Goal: Task Accomplishment & Management: Use online tool/utility

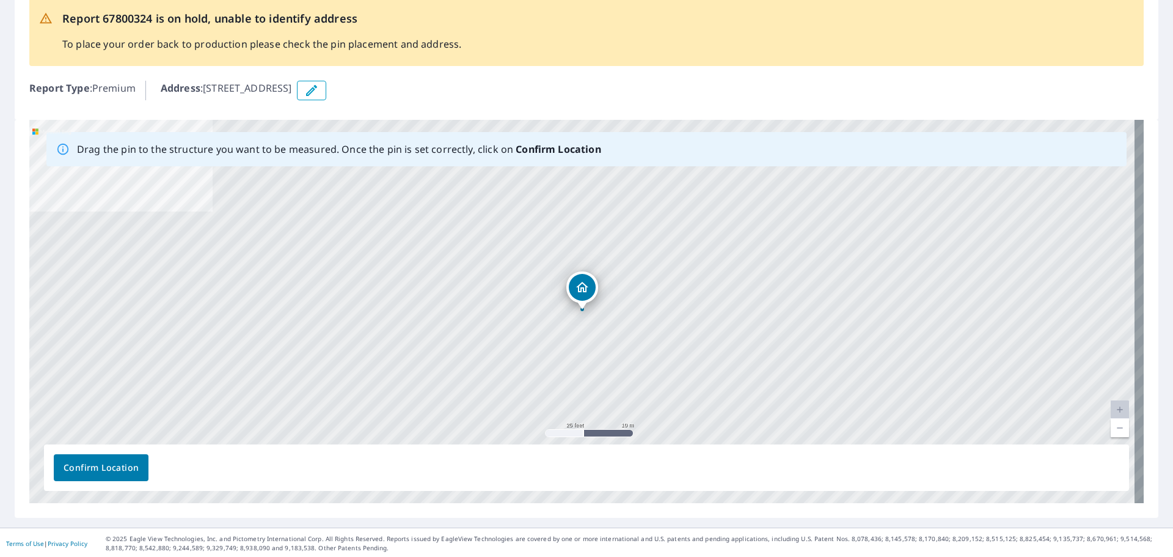
scroll to position [75, 0]
drag, startPoint x: 592, startPoint y: 282, endPoint x: 497, endPoint y: 289, distance: 95.0
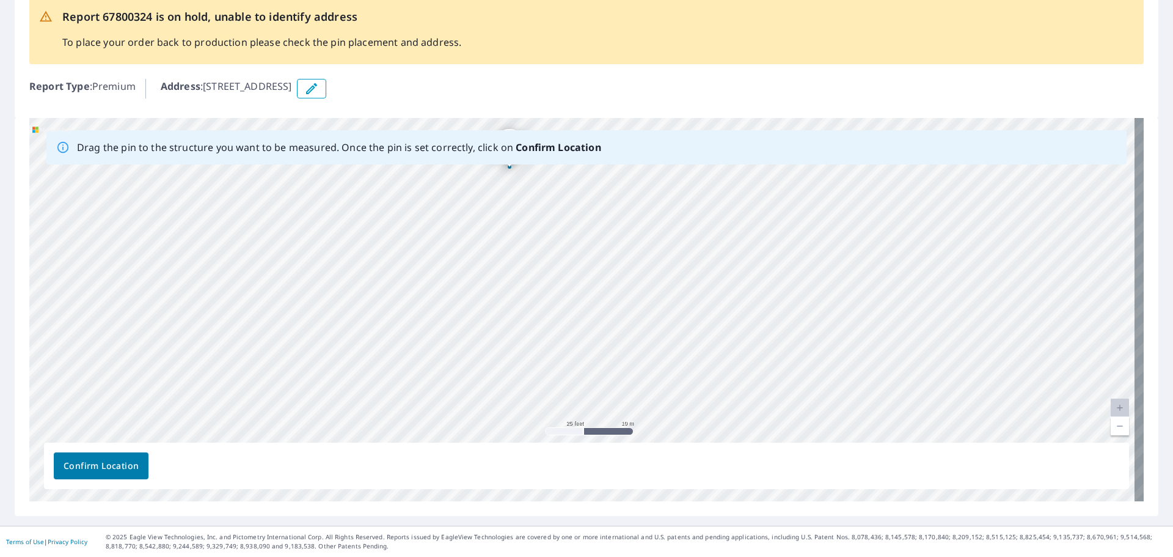
drag, startPoint x: 670, startPoint y: 269, endPoint x: 585, endPoint y: 151, distance: 145.0
click at [585, 151] on div "Drag the pin to the structure you want to be measured. Once the pin is set corr…" at bounding box center [586, 309] width 1115 height 383
click at [503, 278] on div "[STREET_ADDRESS]" at bounding box center [586, 309] width 1115 height 383
drag, startPoint x: 534, startPoint y: 328, endPoint x: 1138, endPoint y: 330, distance: 603.8
click at [1138, 330] on div "Drag the pin to the structure you want to be measured. Once the pin is set corr…" at bounding box center [587, 317] width 1144 height 398
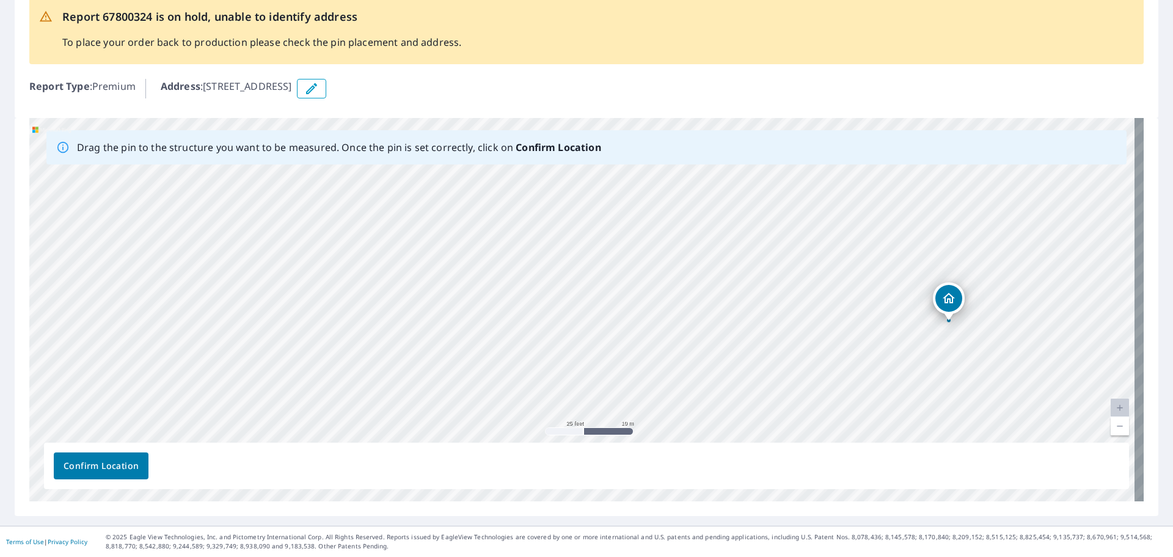
click at [1068, 332] on div "[STREET_ADDRESS]" at bounding box center [586, 309] width 1115 height 383
drag, startPoint x: 518, startPoint y: 306, endPoint x: 780, endPoint y: 336, distance: 263.8
click at [780, 336] on div "[STREET_ADDRESS]" at bounding box center [586, 309] width 1115 height 383
drag, startPoint x: 504, startPoint y: 248, endPoint x: 257, endPoint y: 198, distance: 251.9
click at [257, 198] on div "[STREET_ADDRESS]" at bounding box center [586, 309] width 1115 height 383
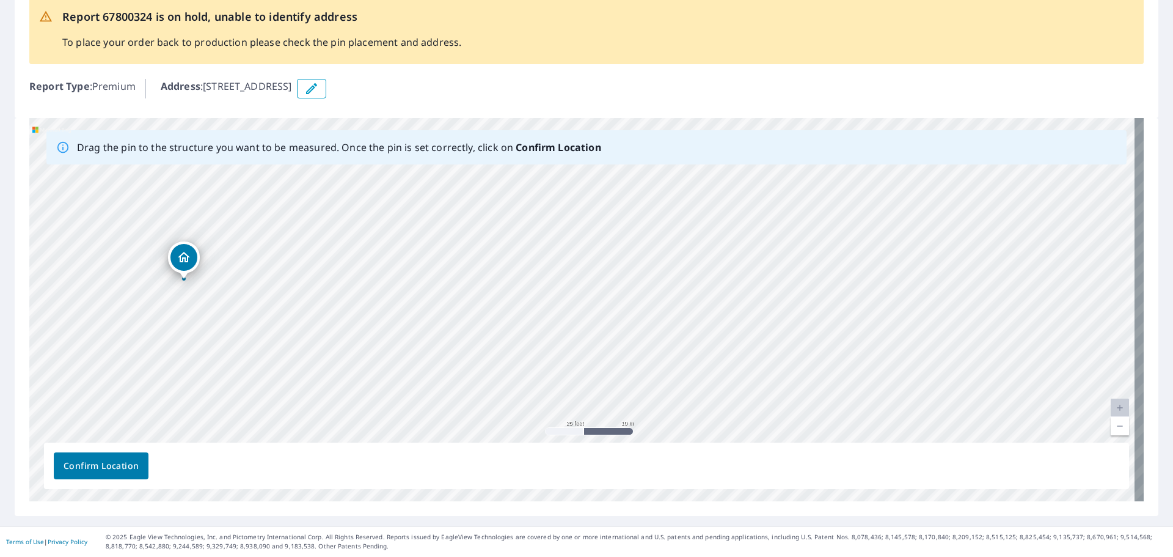
drag, startPoint x: 773, startPoint y: 208, endPoint x: 155, endPoint y: 258, distance: 619.9
click at [155, 258] on div "[STREET_ADDRESS]" at bounding box center [586, 309] width 1115 height 383
drag, startPoint x: 587, startPoint y: 286, endPoint x: 156, endPoint y: 194, distance: 440.5
click at [156, 194] on div "[STREET_ADDRESS]" at bounding box center [586, 309] width 1115 height 383
drag, startPoint x: 576, startPoint y: 284, endPoint x: 508, endPoint y: 252, distance: 74.7
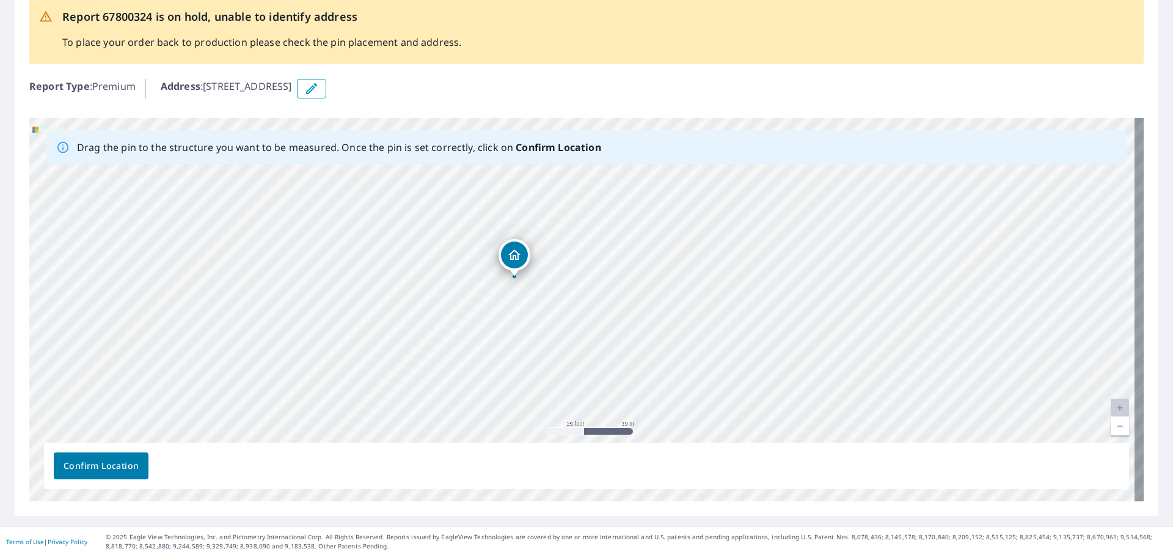
click at [508, 252] on div "[STREET_ADDRESS]" at bounding box center [586, 309] width 1115 height 383
drag, startPoint x: 728, startPoint y: 299, endPoint x: 672, endPoint y: 283, distance: 58.6
click at [686, 287] on div "[STREET_ADDRESS]" at bounding box center [586, 309] width 1115 height 383
drag, startPoint x: 805, startPoint y: 398, endPoint x: 772, endPoint y: 341, distance: 65.7
click at [772, 341] on div "[STREET_ADDRESS]" at bounding box center [586, 309] width 1115 height 383
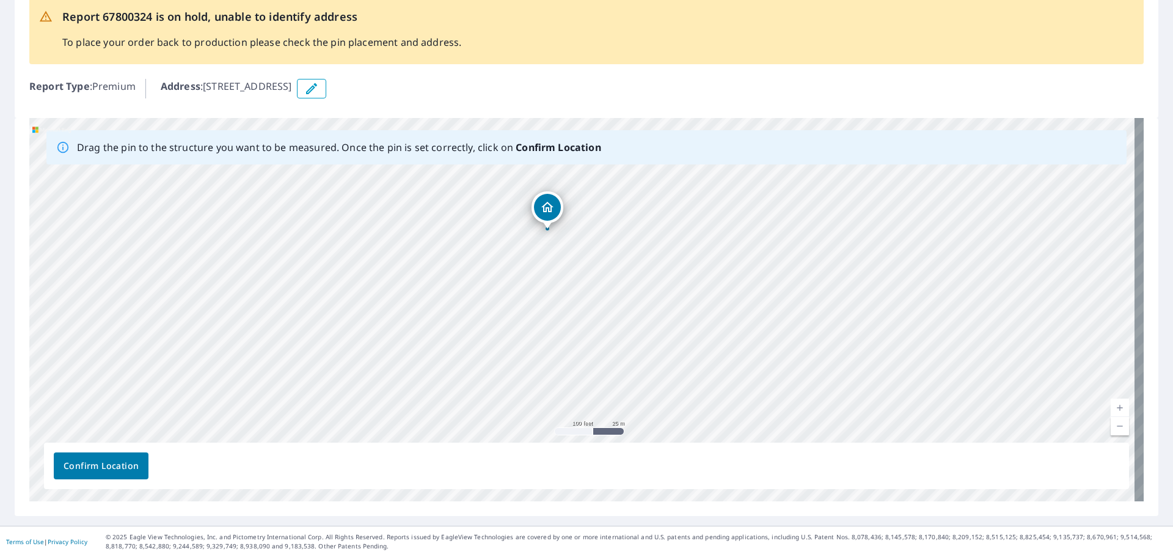
drag, startPoint x: 554, startPoint y: 196, endPoint x: 553, endPoint y: 208, distance: 12.3
click at [553, 208] on div "[STREET_ADDRESS]" at bounding box center [586, 309] width 1115 height 383
click at [70, 461] on span "Confirm Location" at bounding box center [101, 465] width 75 height 15
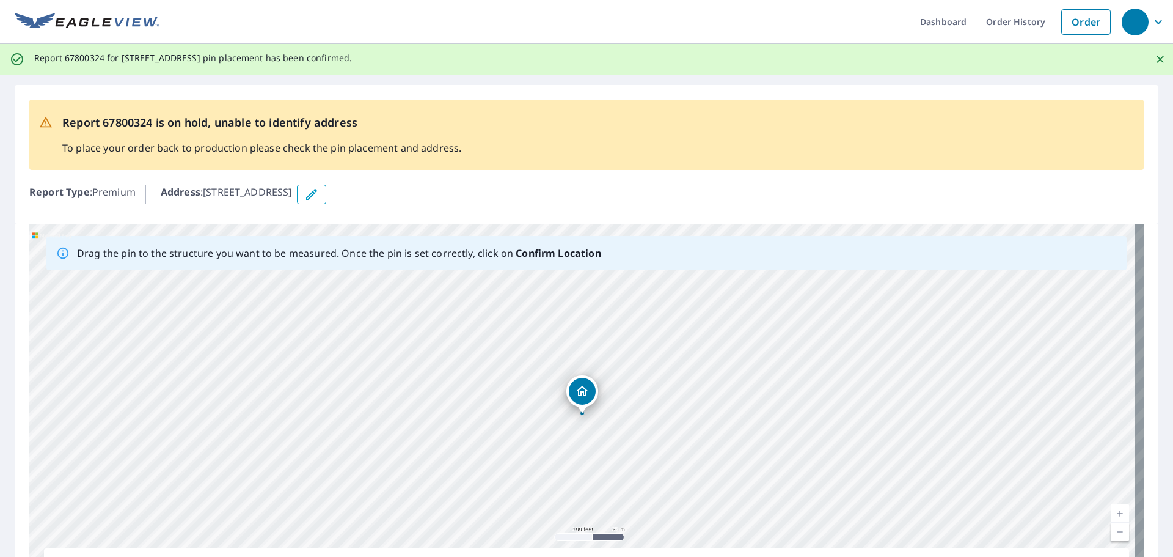
scroll to position [0, 0]
